Goal: Task Accomplishment & Management: Use online tool/utility

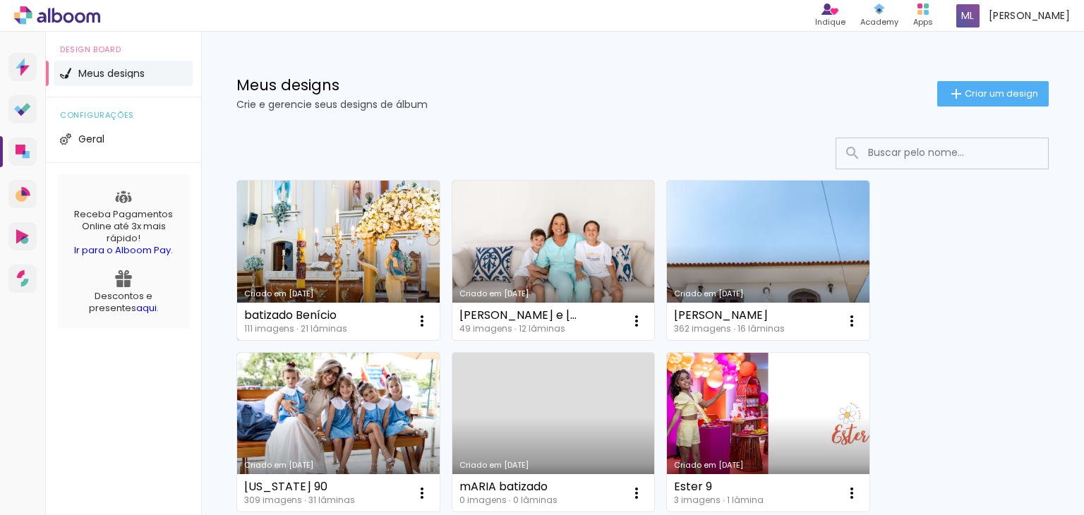
click at [312, 208] on link "Criado em [DATE]" at bounding box center [338, 260] width 203 height 159
